Goal: Transaction & Acquisition: Register for event/course

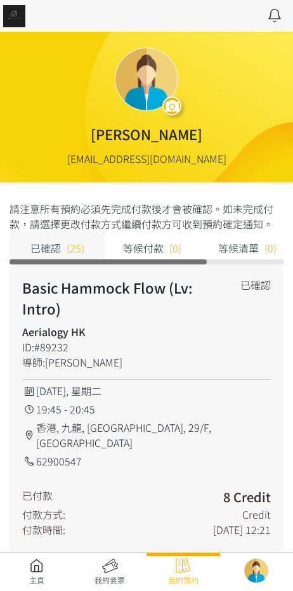
click at [55, 560] on link at bounding box center [37, 572] width 74 height 28
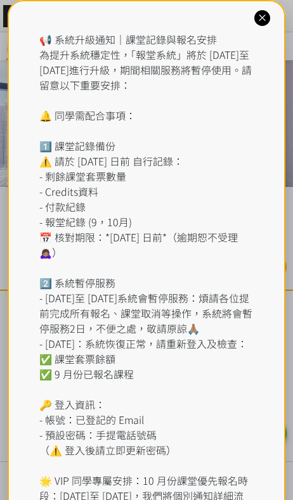
click at [259, 20] on icon at bounding box center [262, 18] width 12 height 12
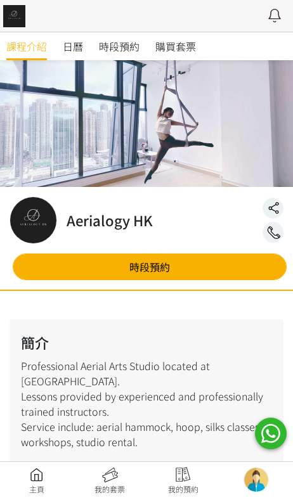
click at [121, 56] on link "時段預約" at bounding box center [119, 46] width 41 height 28
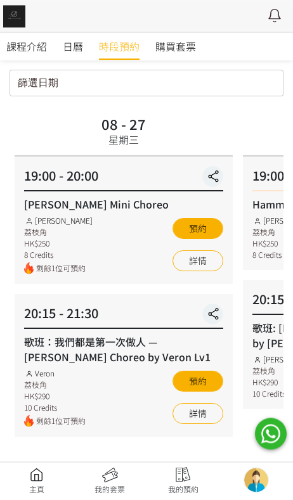
scroll to position [44, 0]
click at [209, 414] on link "詳情" at bounding box center [198, 413] width 51 height 21
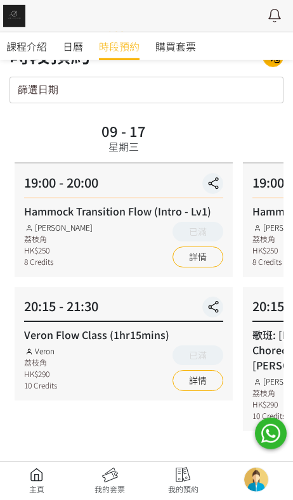
scroll to position [37, 0]
click at [207, 379] on link "詳情" at bounding box center [198, 380] width 51 height 21
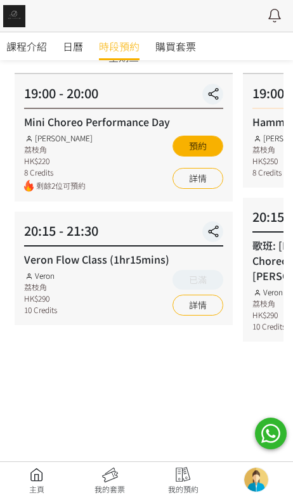
scroll to position [133, 0]
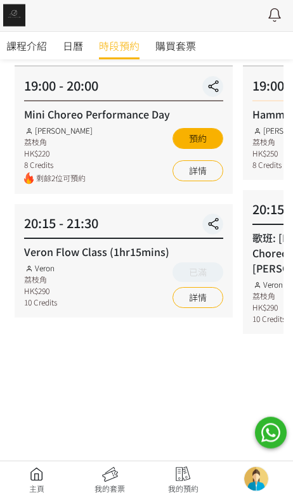
click at [193, 293] on link "詳情" at bounding box center [198, 298] width 51 height 21
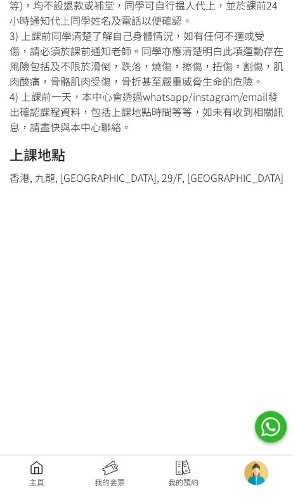
scroll to position [727, 0]
